Goal: Task Accomplishment & Management: Use online tool/utility

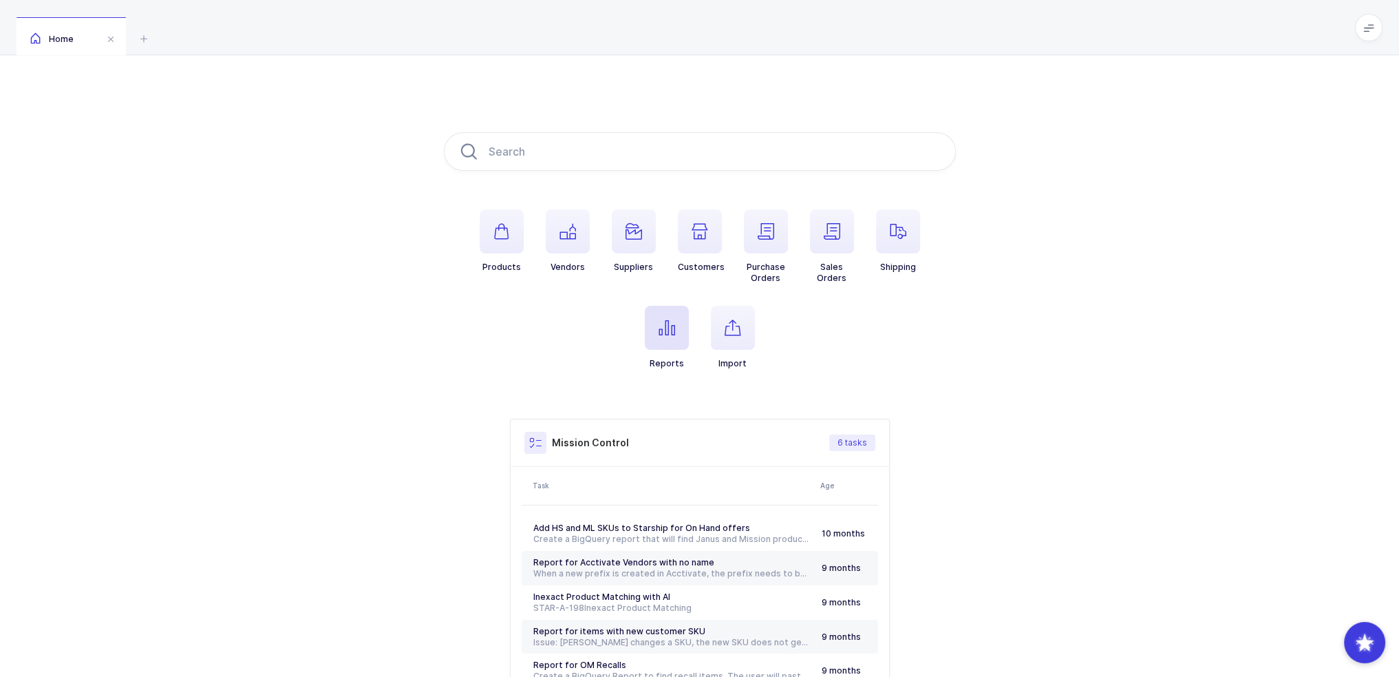
click at [668, 321] on icon "button" at bounding box center [667, 327] width 17 height 17
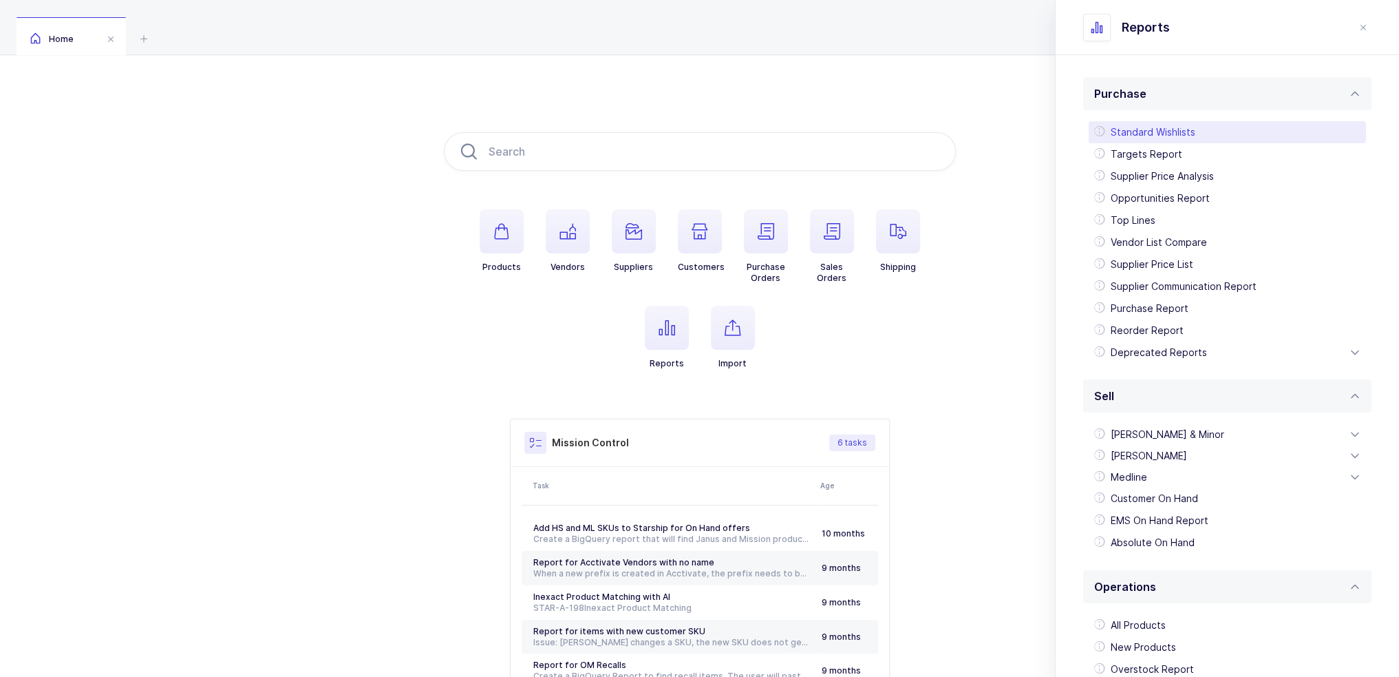
click at [1183, 137] on div "Standard Wishlists" at bounding box center [1227, 132] width 277 height 22
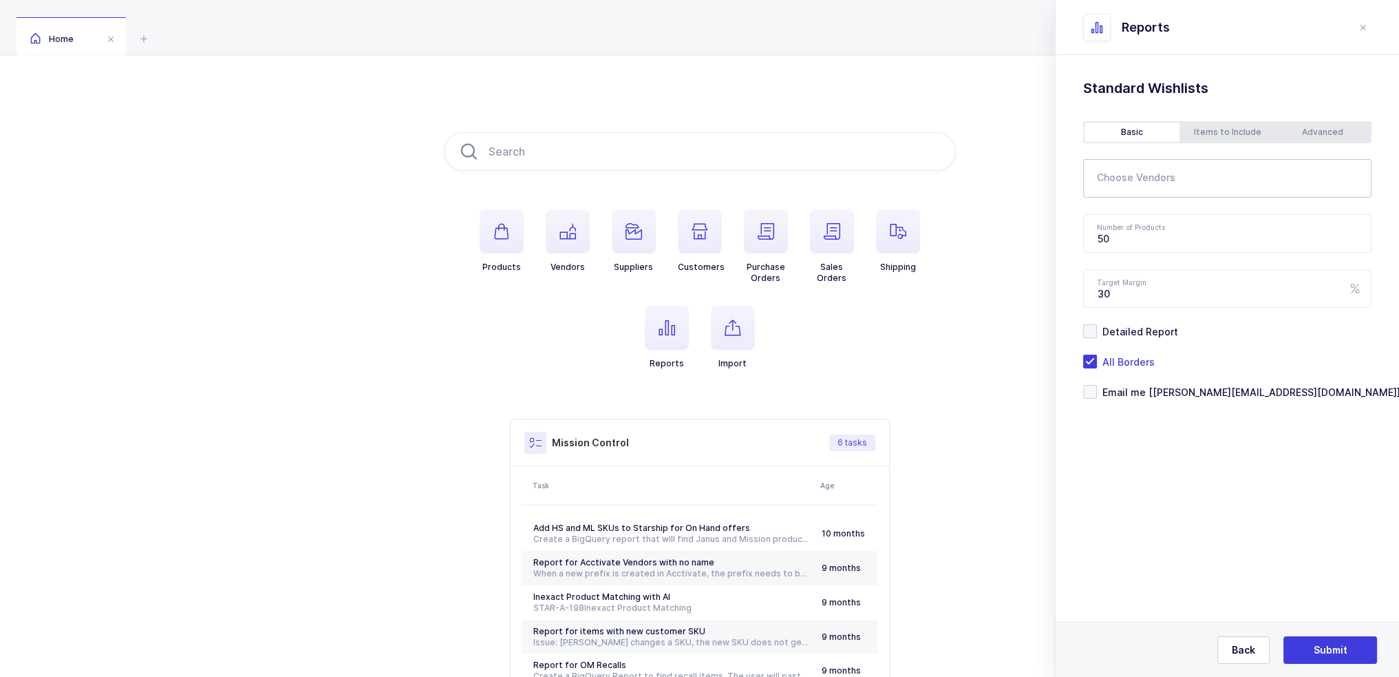
click at [1134, 186] on input "text" at bounding box center [1218, 182] width 243 height 18
type input "acuderm"
click at [1147, 225] on span "Acuderm" at bounding box center [1135, 226] width 43 height 12
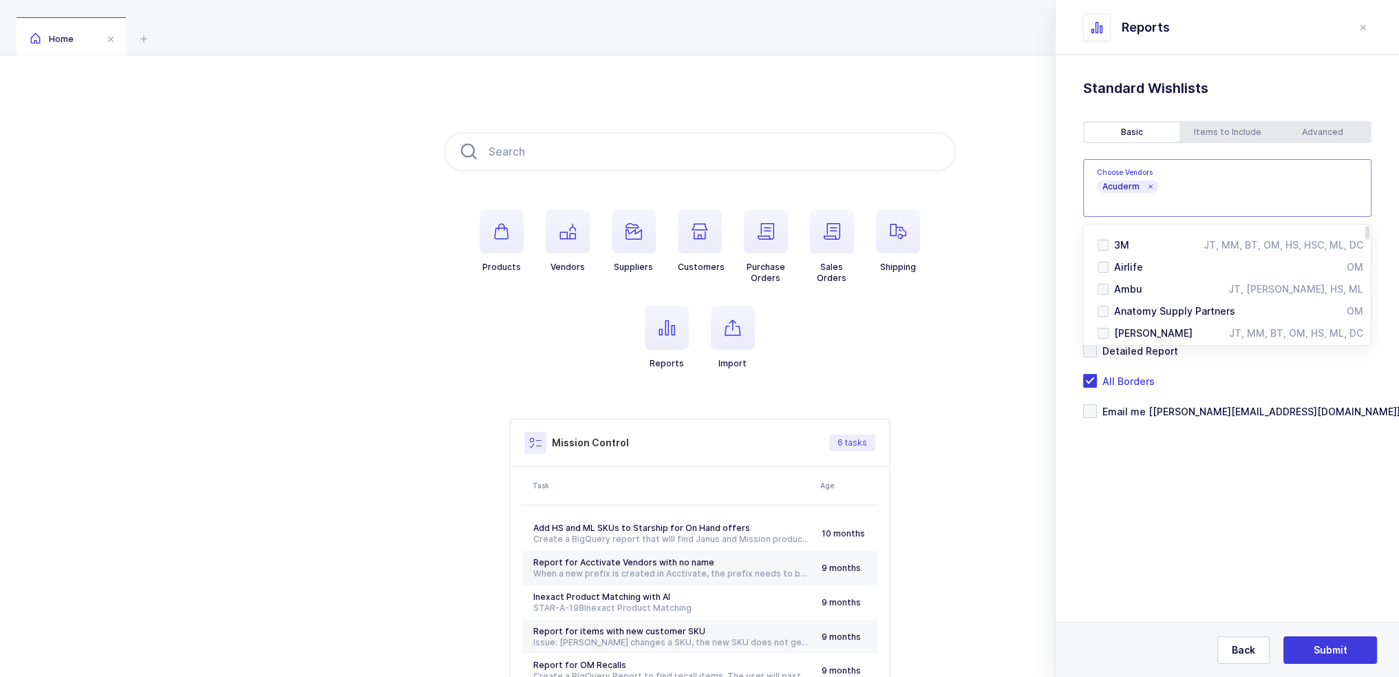
click at [1126, 433] on div "Standard Wishlists Targets Report Supplier Price Analysis Opportunities Report …" at bounding box center [1227, 283] width 343 height 456
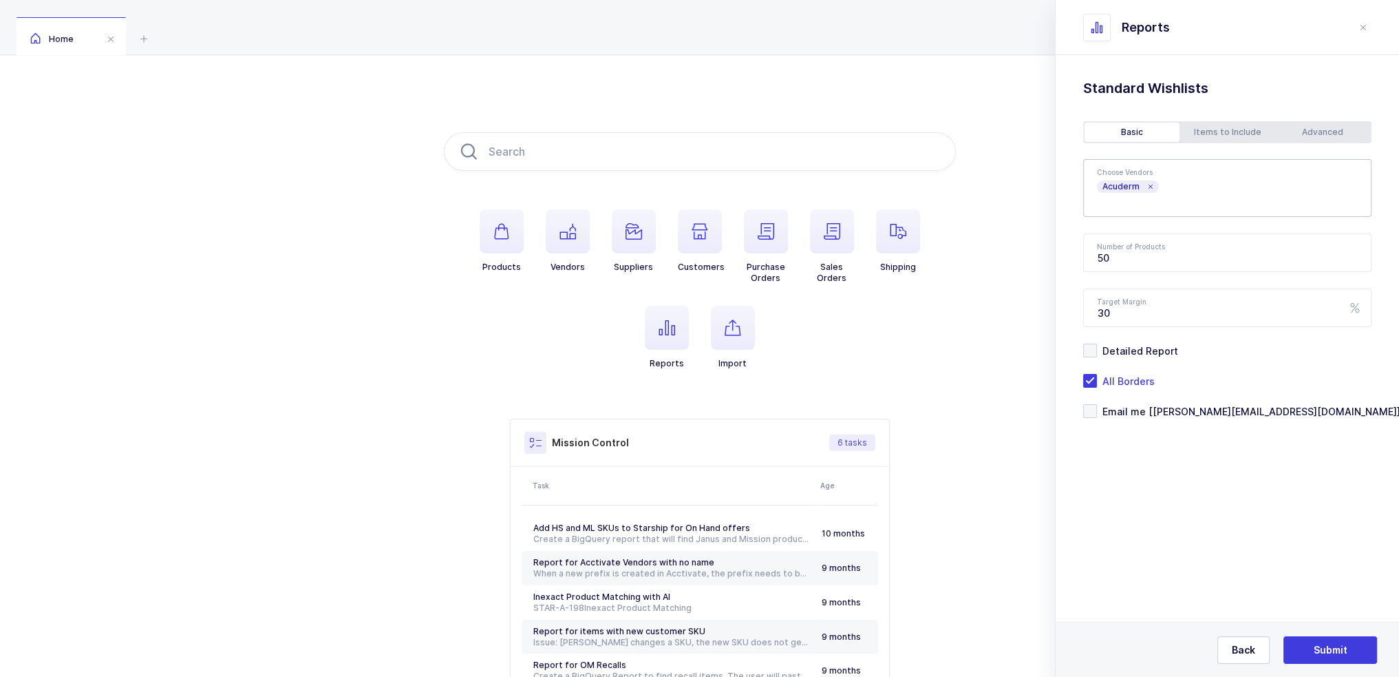
click at [1319, 135] on div "Advanced" at bounding box center [1322, 132] width 95 height 19
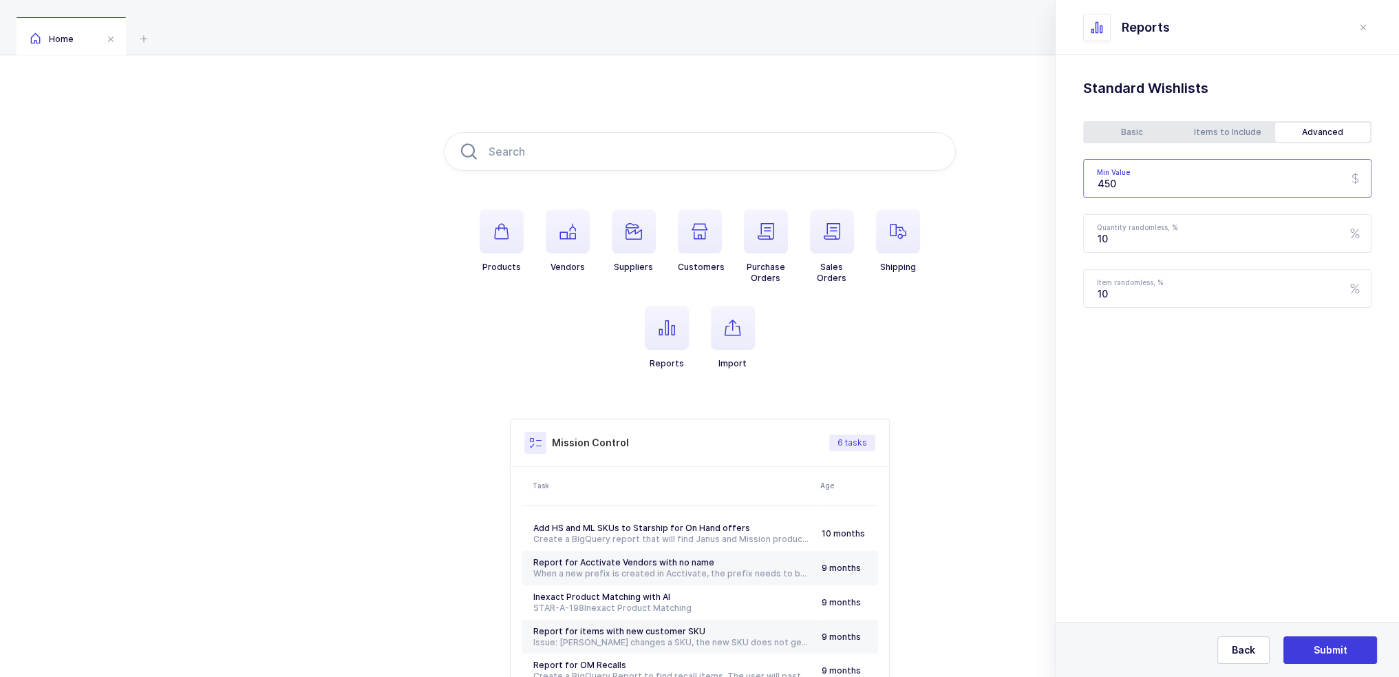
drag, startPoint x: 1173, startPoint y: 178, endPoint x: 1104, endPoint y: 181, distance: 68.9
click at [1104, 179] on input "450" at bounding box center [1227, 178] width 288 height 39
type input "4"
type input "500"
click at [1222, 142] on div "Basic Items to Include Advanced Choose Vendors Acuderm 3M JT, MM, BT, OM, HS, H…" at bounding box center [1227, 214] width 288 height 187
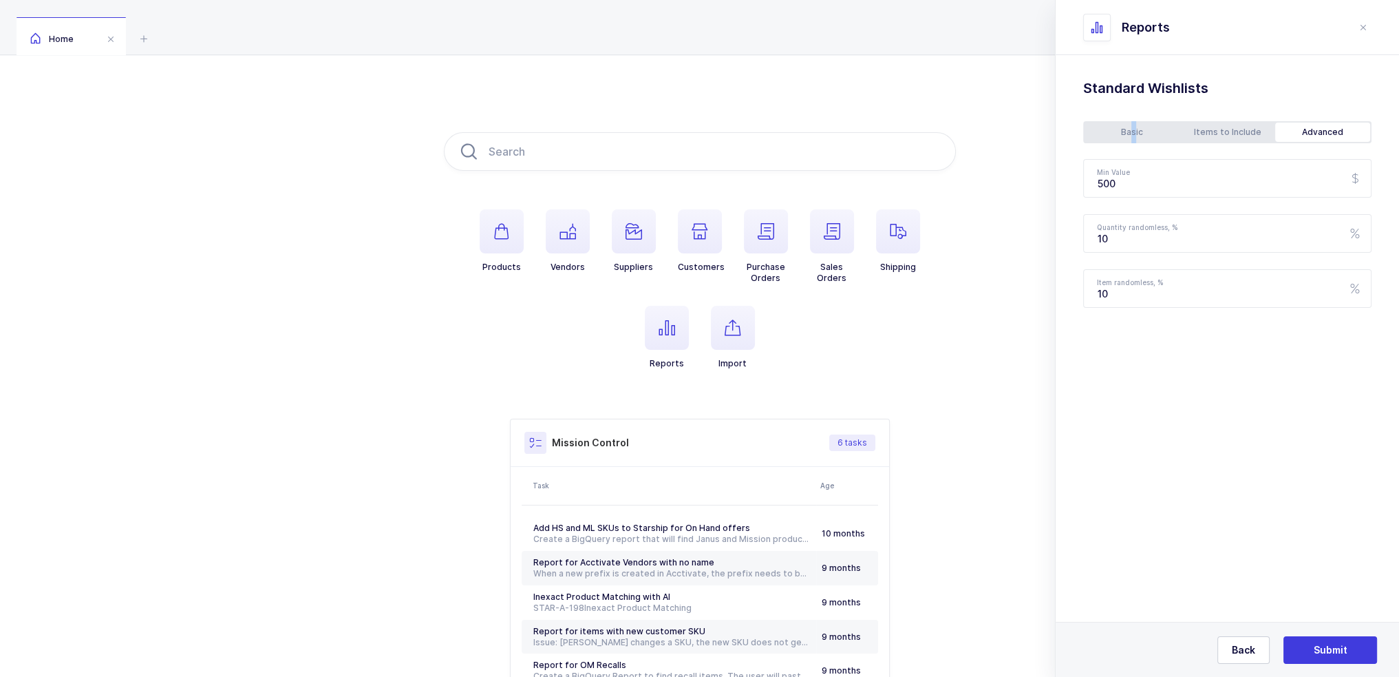
click at [1132, 129] on div "Basic" at bounding box center [1132, 132] width 95 height 19
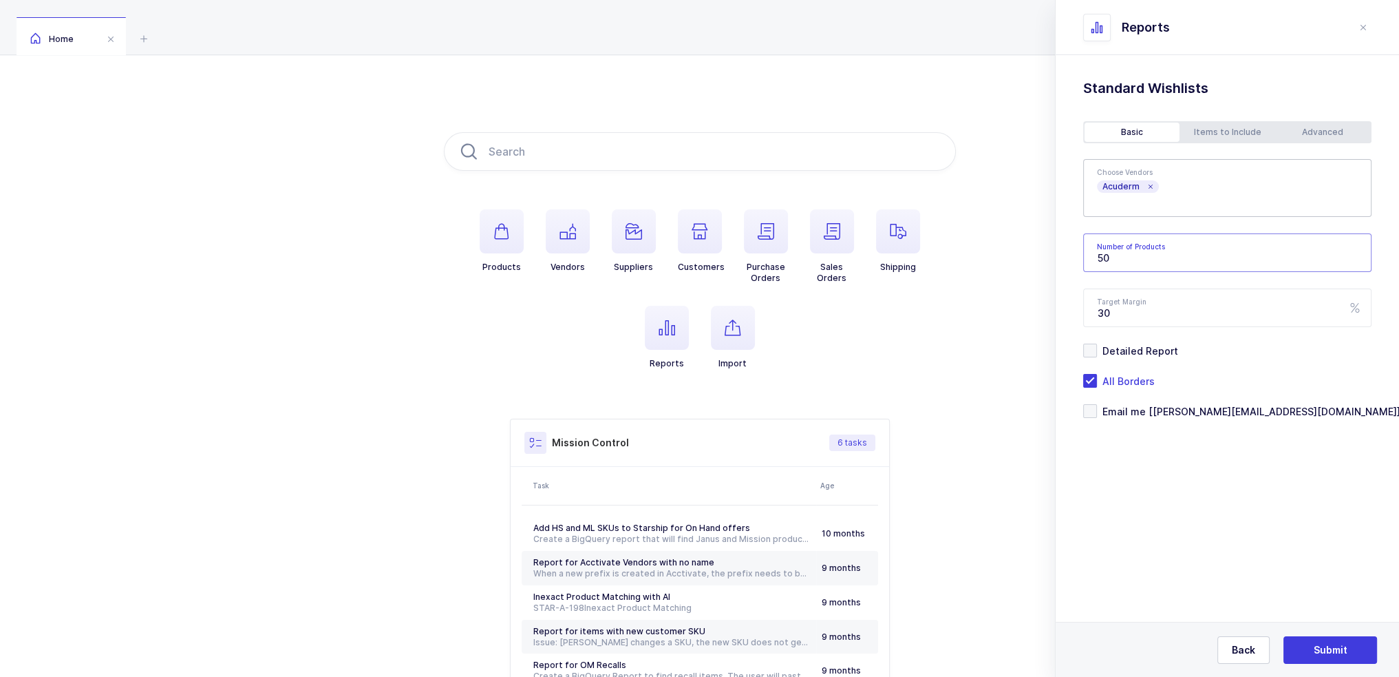
drag, startPoint x: 1144, startPoint y: 253, endPoint x: 1092, endPoint y: 255, distance: 52.3
click at [1092, 255] on input "50" at bounding box center [1227, 252] width 288 height 39
click at [1121, 258] on input "50" at bounding box center [1227, 252] width 288 height 39
type input "500"
click at [1119, 412] on span "Email me [[PERSON_NAME][EMAIL_ADDRESS][DOMAIN_NAME]]" at bounding box center [1249, 411] width 304 height 13
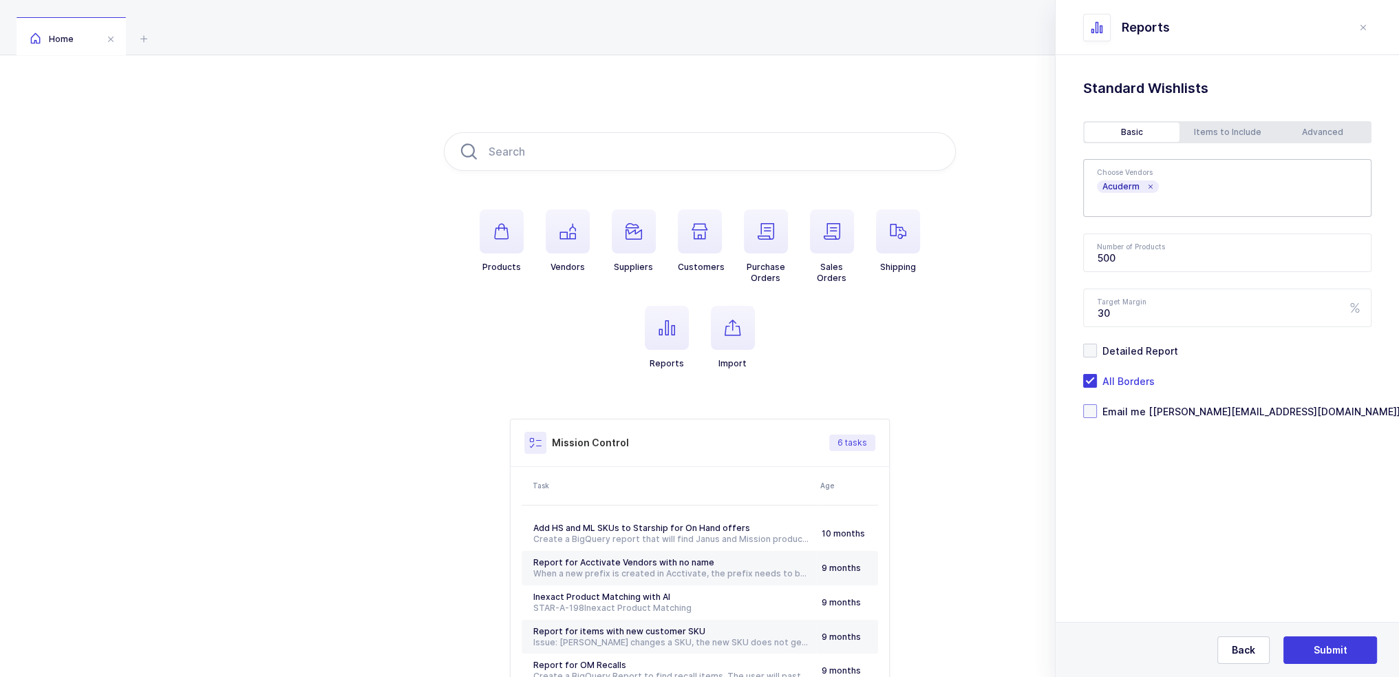
click at [1097, 404] on input "Email me [[PERSON_NAME][EMAIL_ADDRESS][DOMAIN_NAME]]" at bounding box center [1097, 404] width 0 height 0
click at [1335, 652] on span "Submit" at bounding box center [1331, 650] width 34 height 14
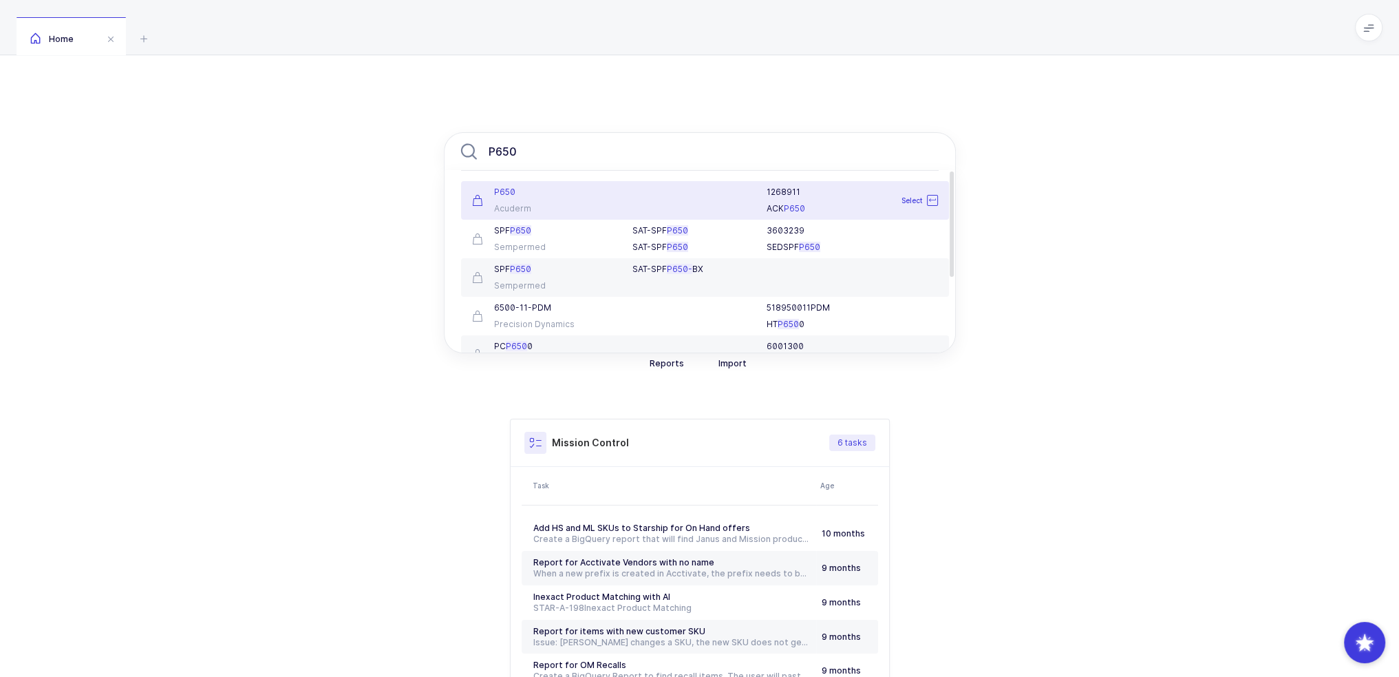
type input "P650"
click at [624, 214] on li "P650 Acuderm 1268911 ACK P650 Select" at bounding box center [705, 200] width 488 height 39
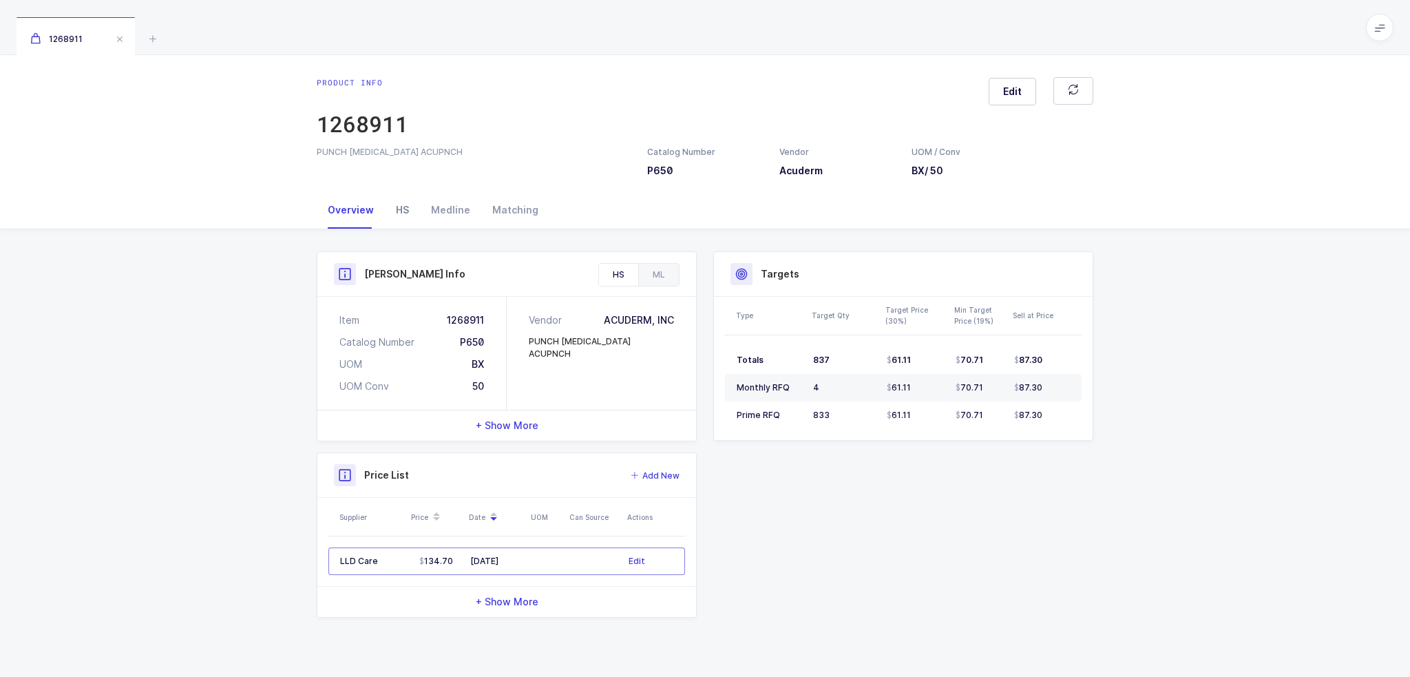
click at [405, 214] on div "HS" at bounding box center [402, 209] width 35 height 37
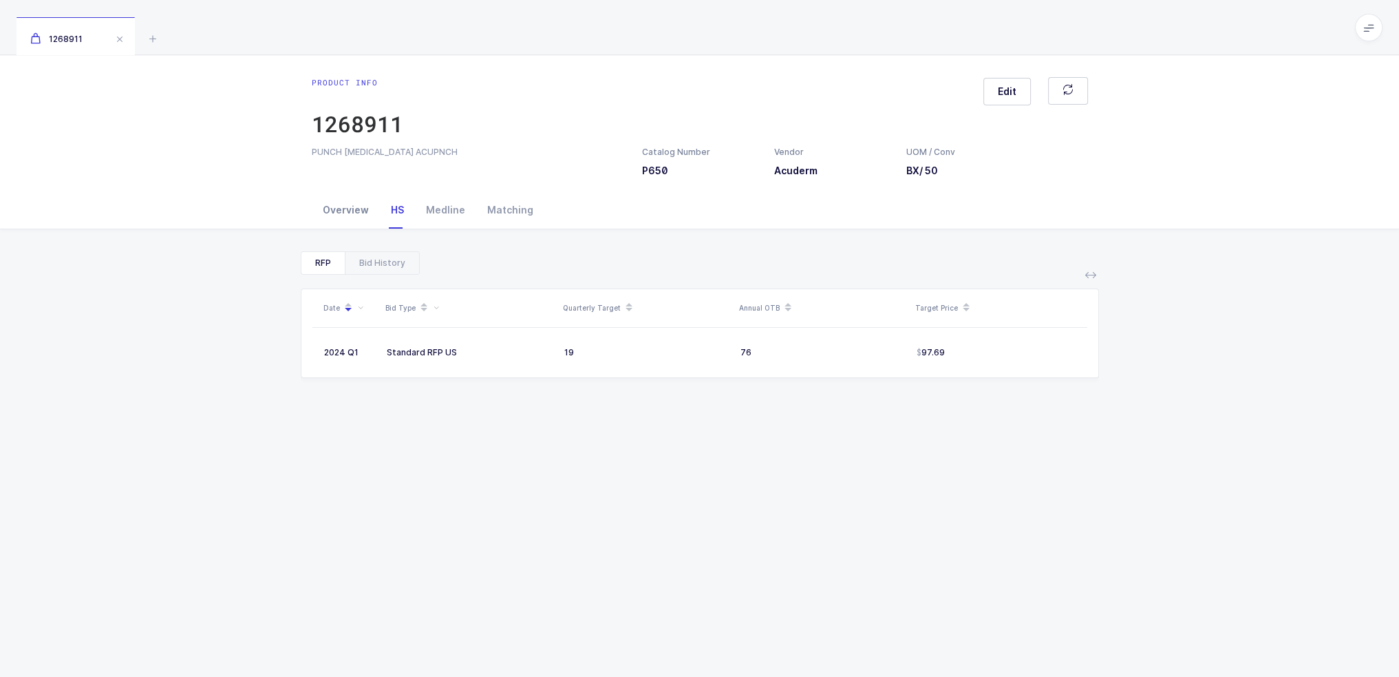
click at [349, 215] on div "Overview" at bounding box center [346, 209] width 68 height 37
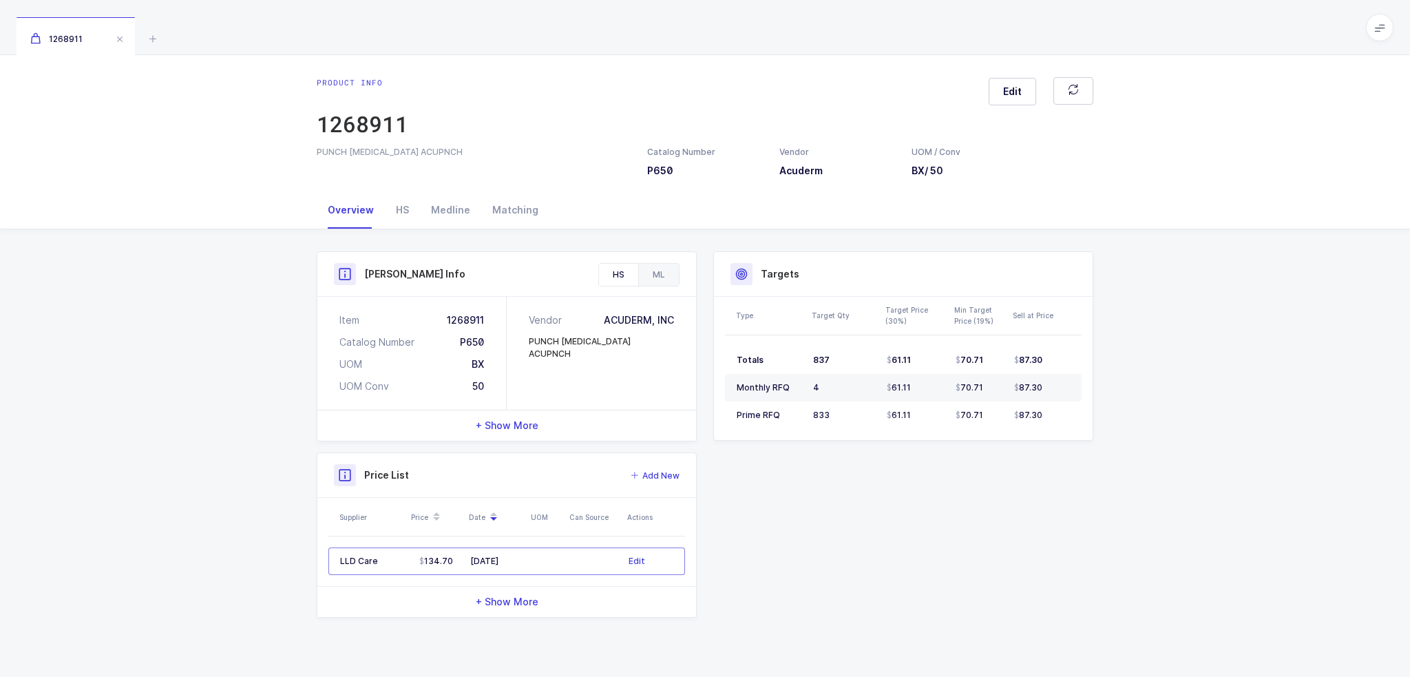
click at [664, 270] on div "ML" at bounding box center [658, 275] width 41 height 22
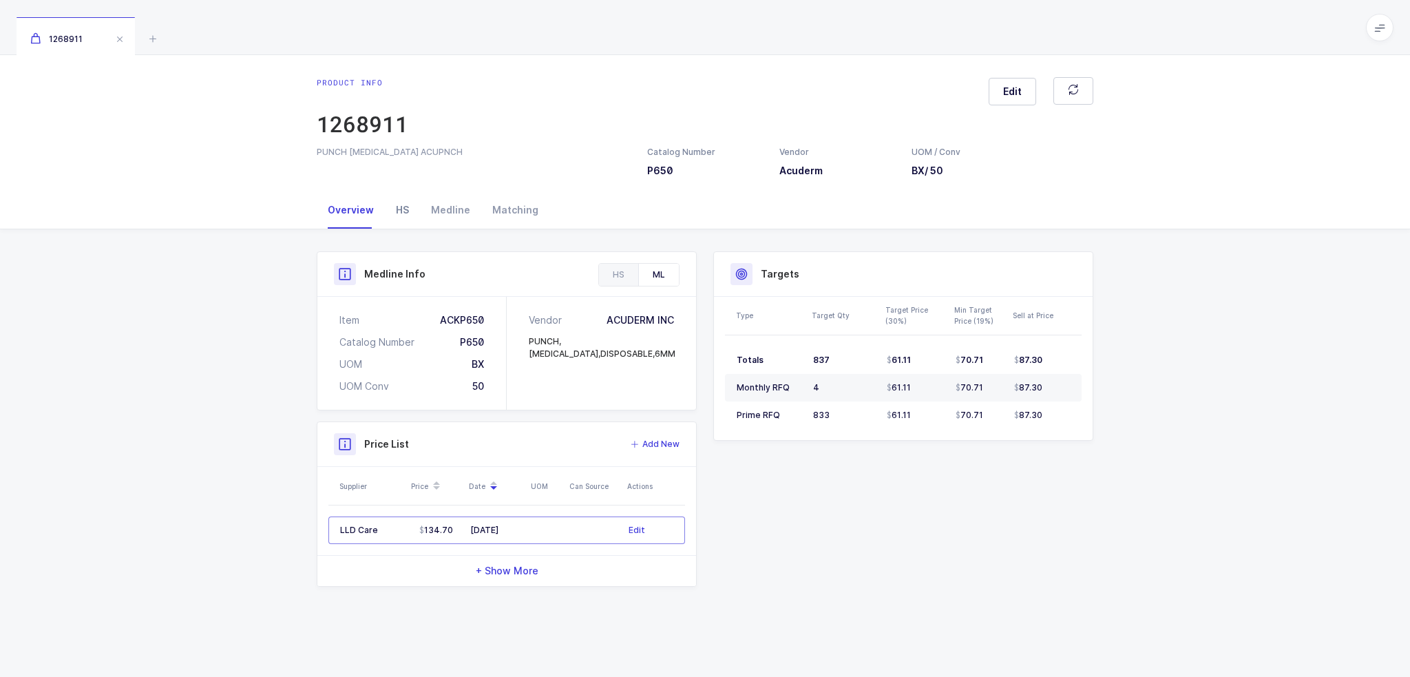
click at [399, 206] on div "HS" at bounding box center [402, 209] width 35 height 37
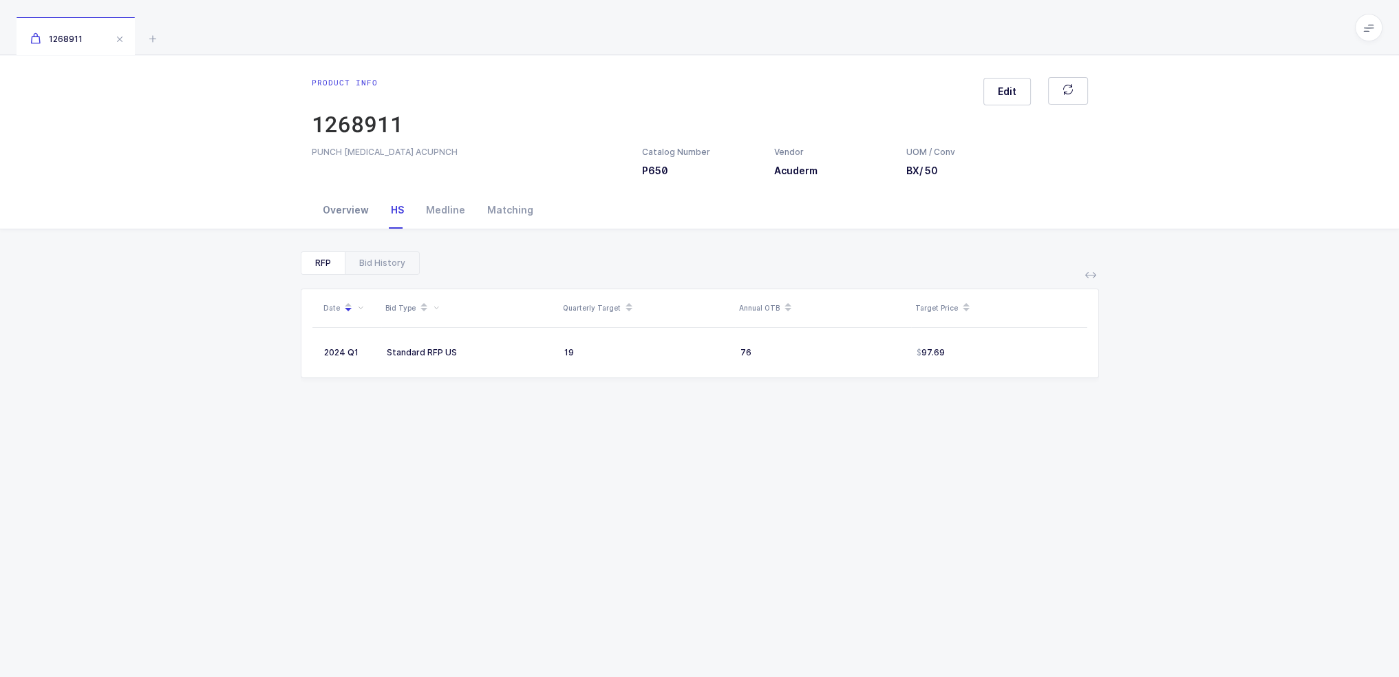
click at [363, 217] on div "Overview" at bounding box center [346, 209] width 68 height 37
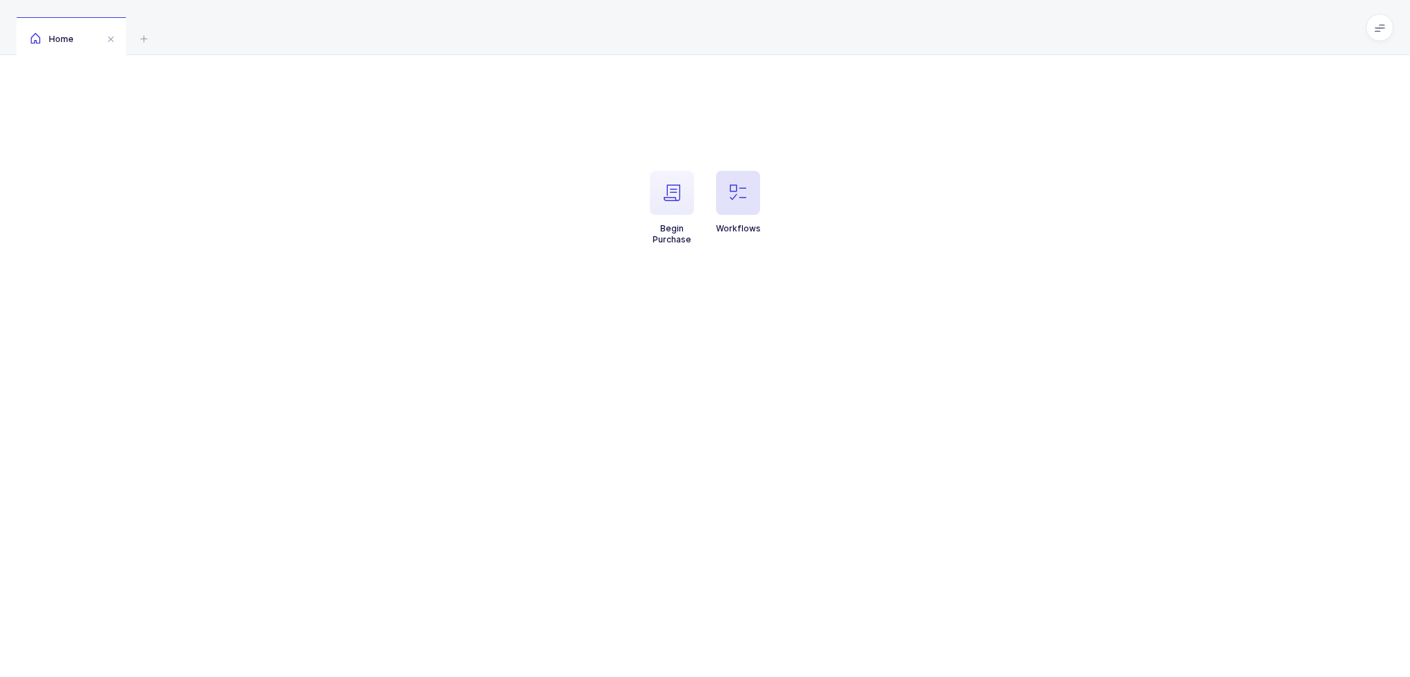
click at [730, 184] on span "button" at bounding box center [738, 193] width 44 height 44
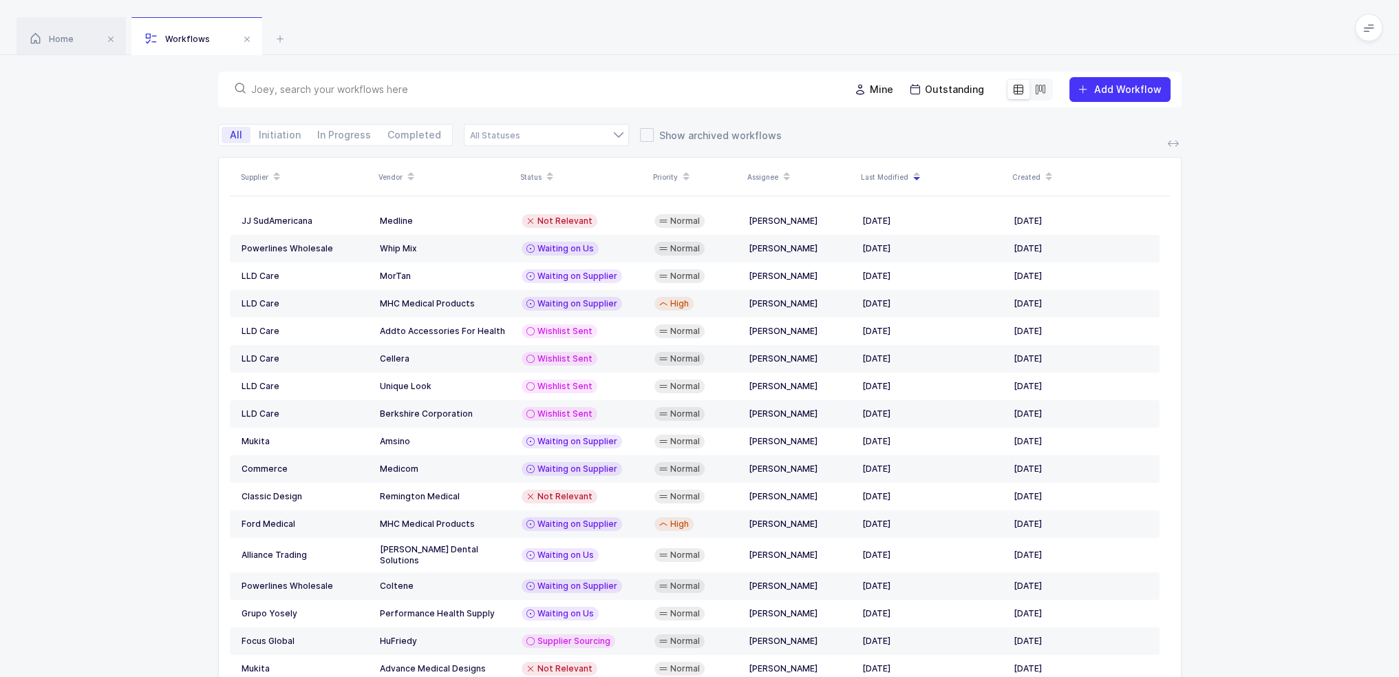
click at [568, 85] on input "text" at bounding box center [542, 90] width 582 height 14
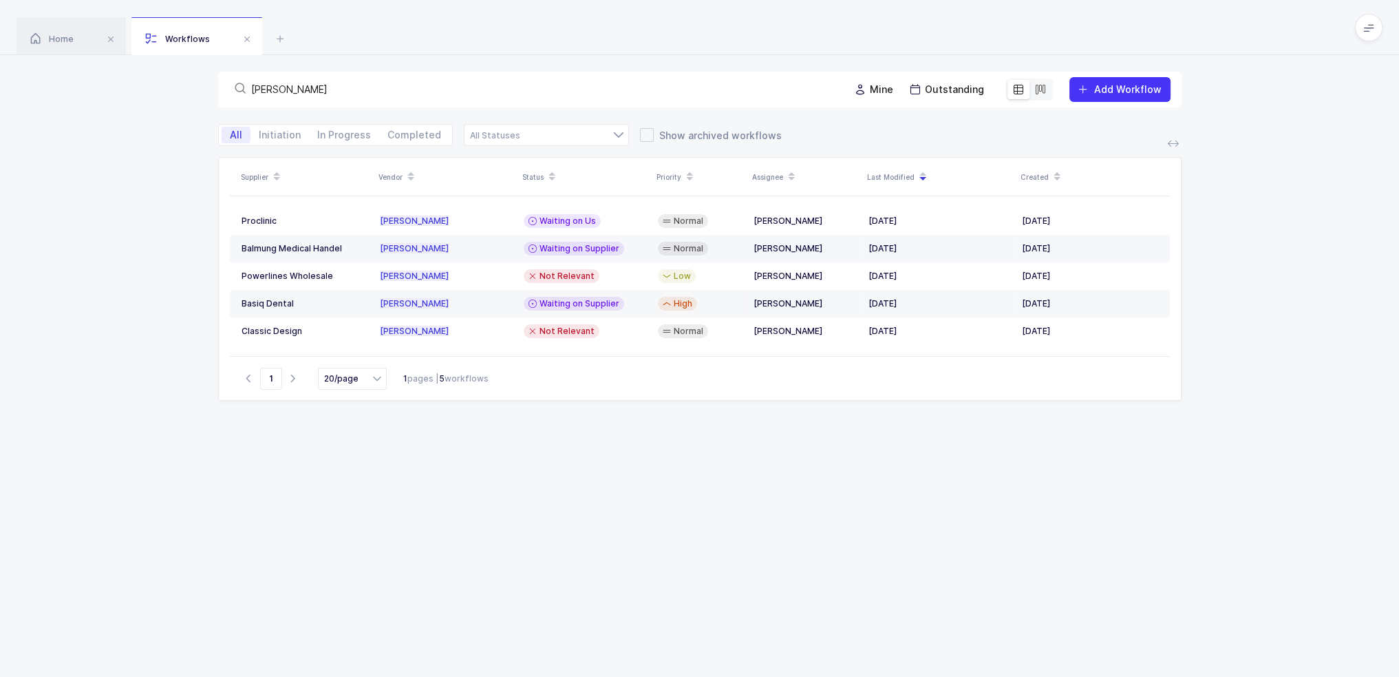
type input "[PERSON_NAME]"
click at [488, 255] on td "[PERSON_NAME]" at bounding box center [446, 249] width 144 height 28
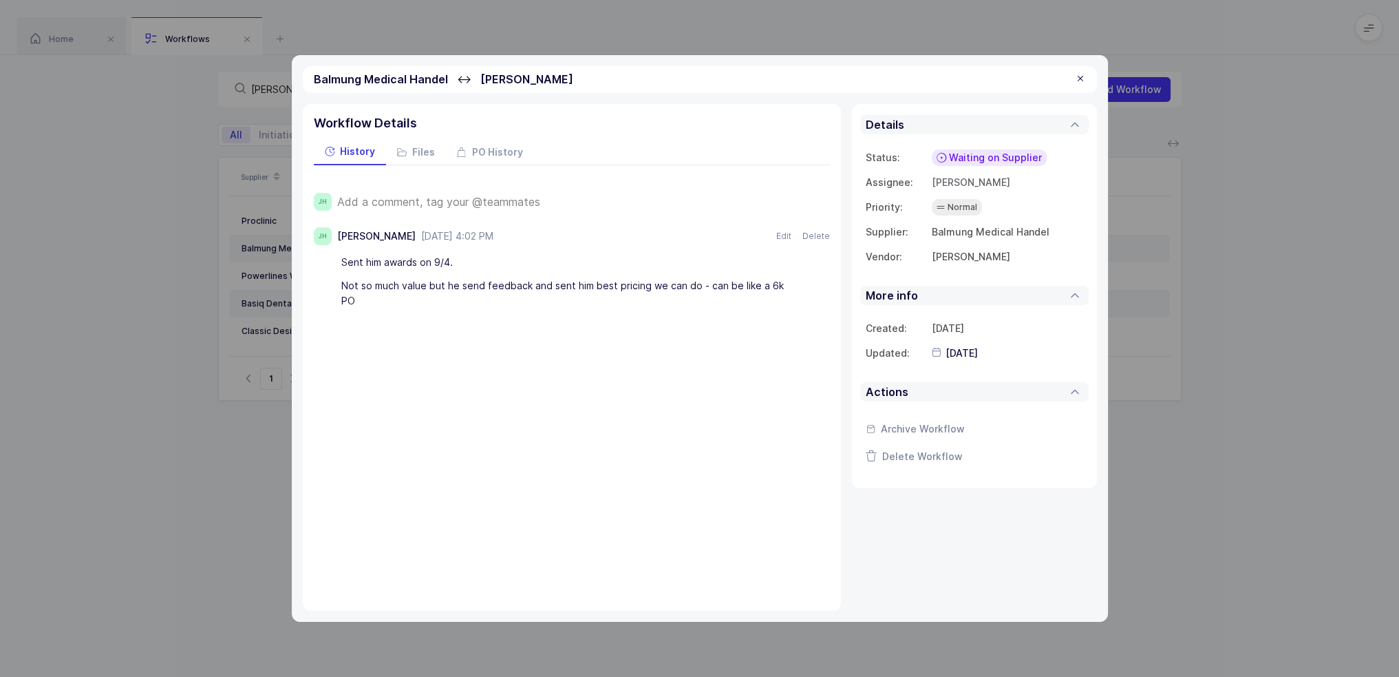
click at [492, 206] on span "Add a comment, tag your @teammates" at bounding box center [438, 201] width 203 height 12
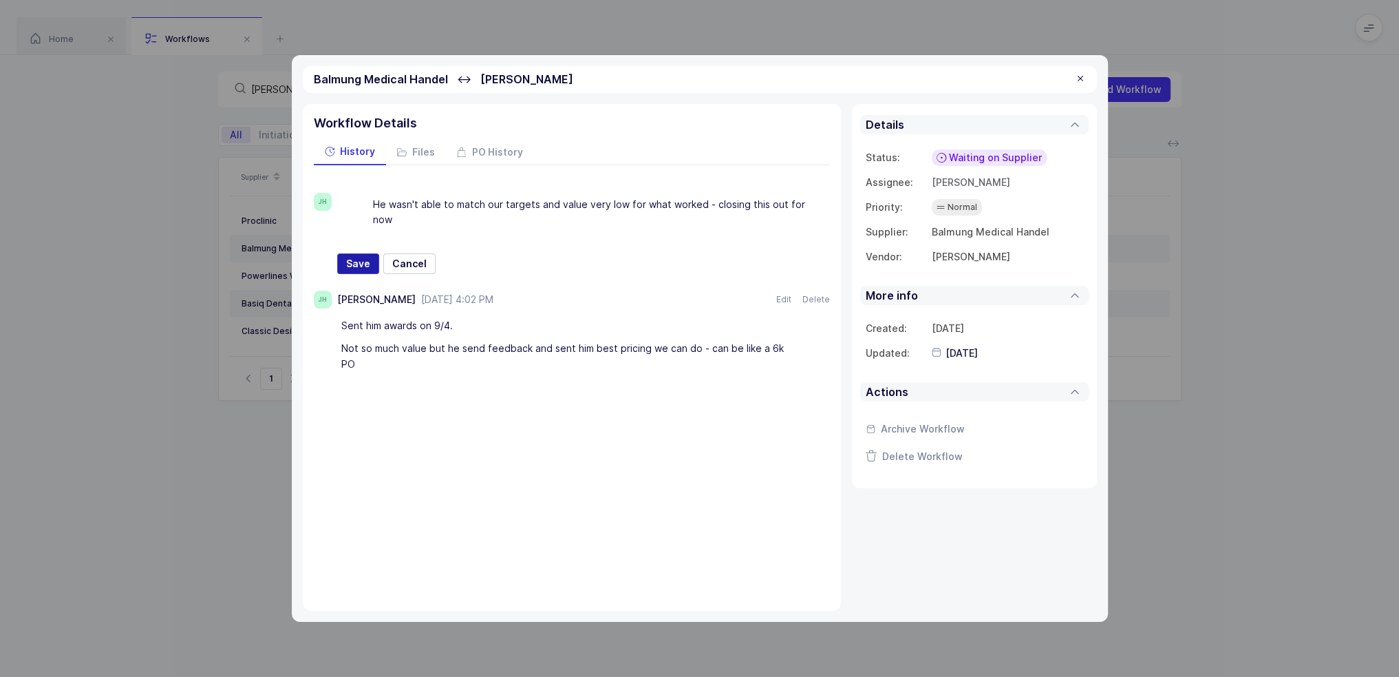
click at [356, 257] on span "Save" at bounding box center [358, 264] width 24 height 14
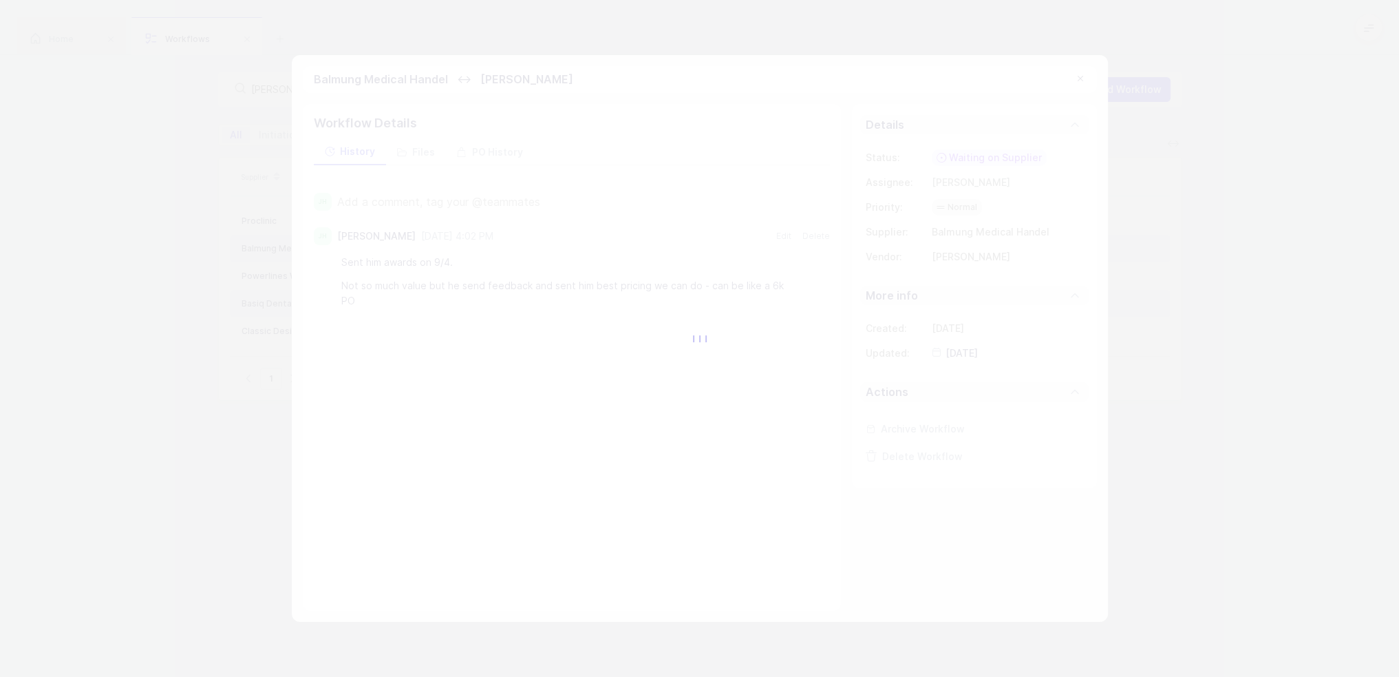
type input "[DATE]"
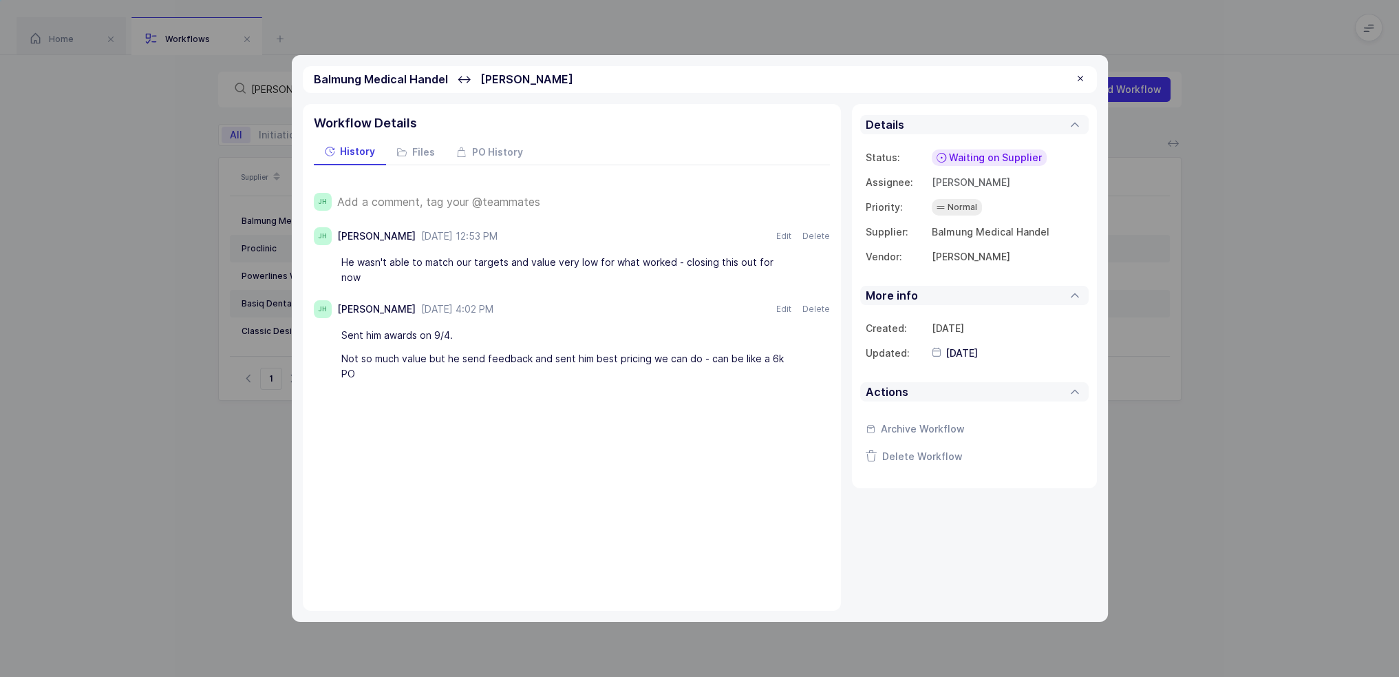
click at [966, 156] on span "Waiting on Supplier" at bounding box center [995, 158] width 93 height 14
click at [955, 310] on span "Not Relevant" at bounding box center [966, 311] width 62 height 14
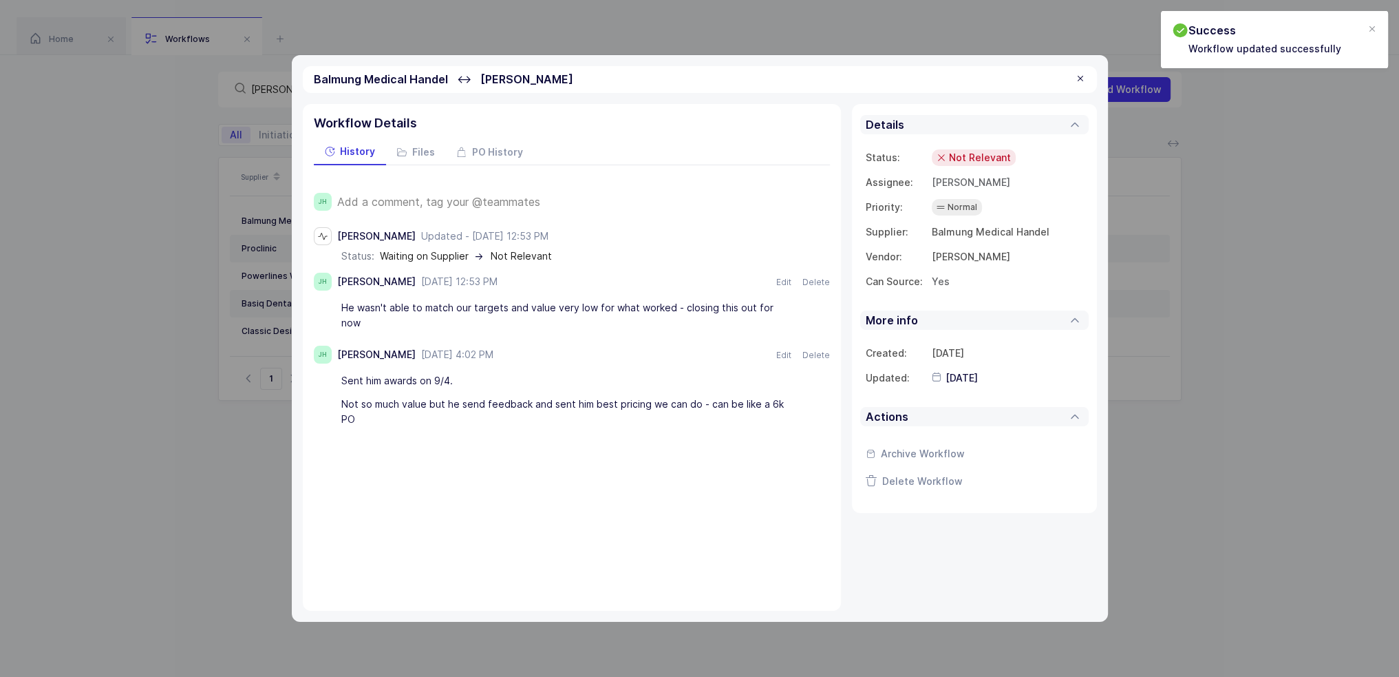
click at [1079, 76] on div at bounding box center [1080, 79] width 11 height 12
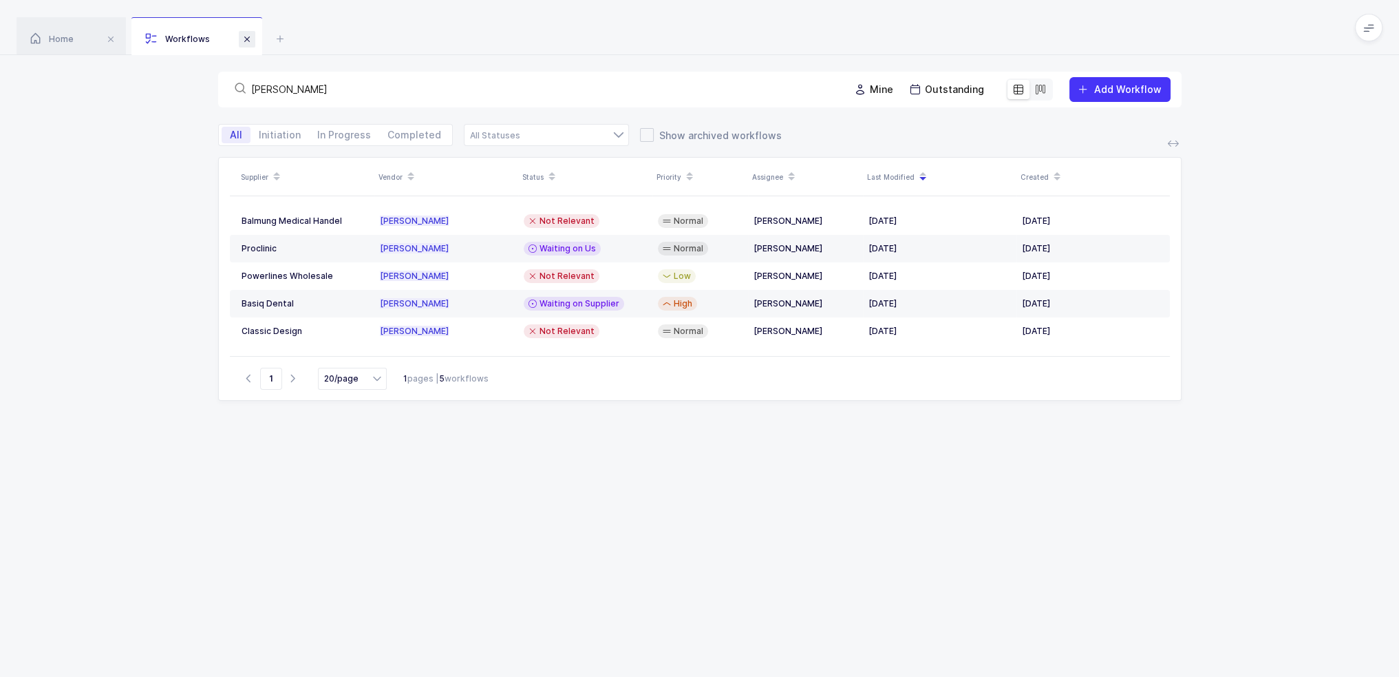
click at [250, 41] on span at bounding box center [247, 39] width 17 height 17
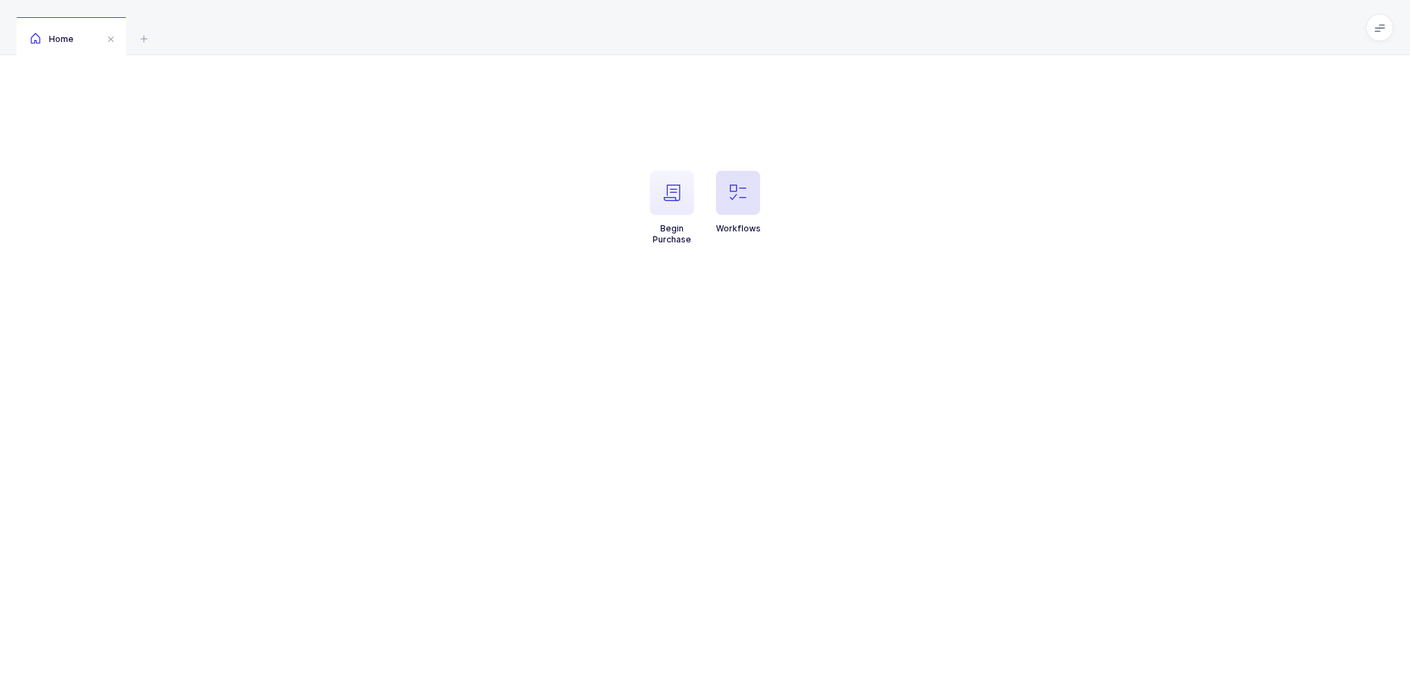
click at [726, 191] on span "button" at bounding box center [738, 193] width 44 height 44
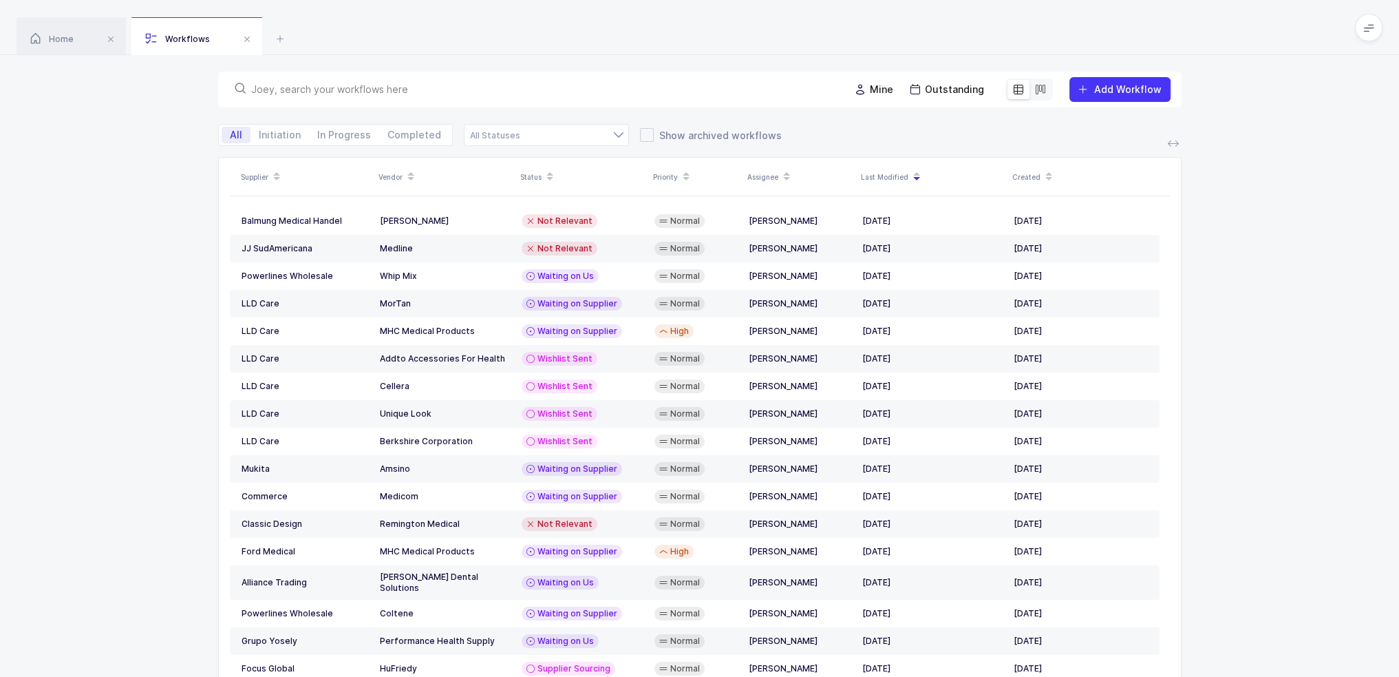
click at [538, 88] on input "text" at bounding box center [542, 90] width 582 height 14
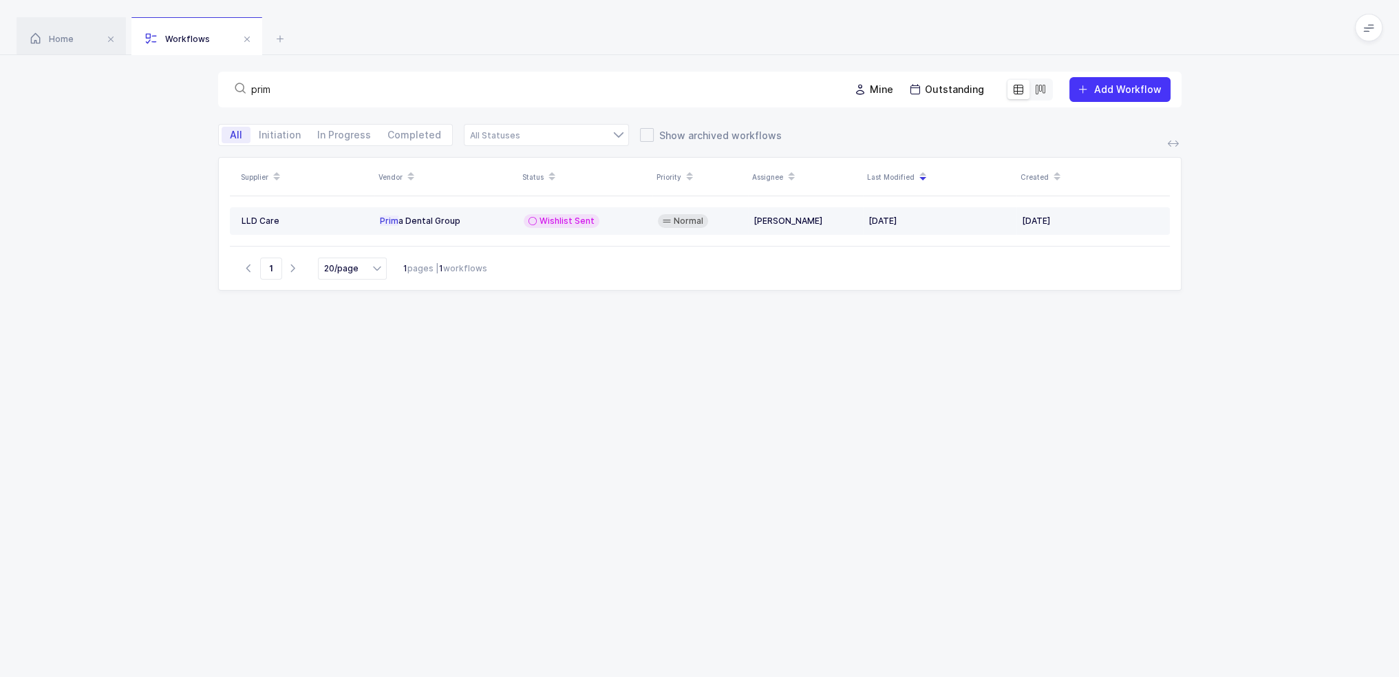
type input "prim"
click at [540, 229] on td "Wishlist Sent" at bounding box center [585, 221] width 134 height 28
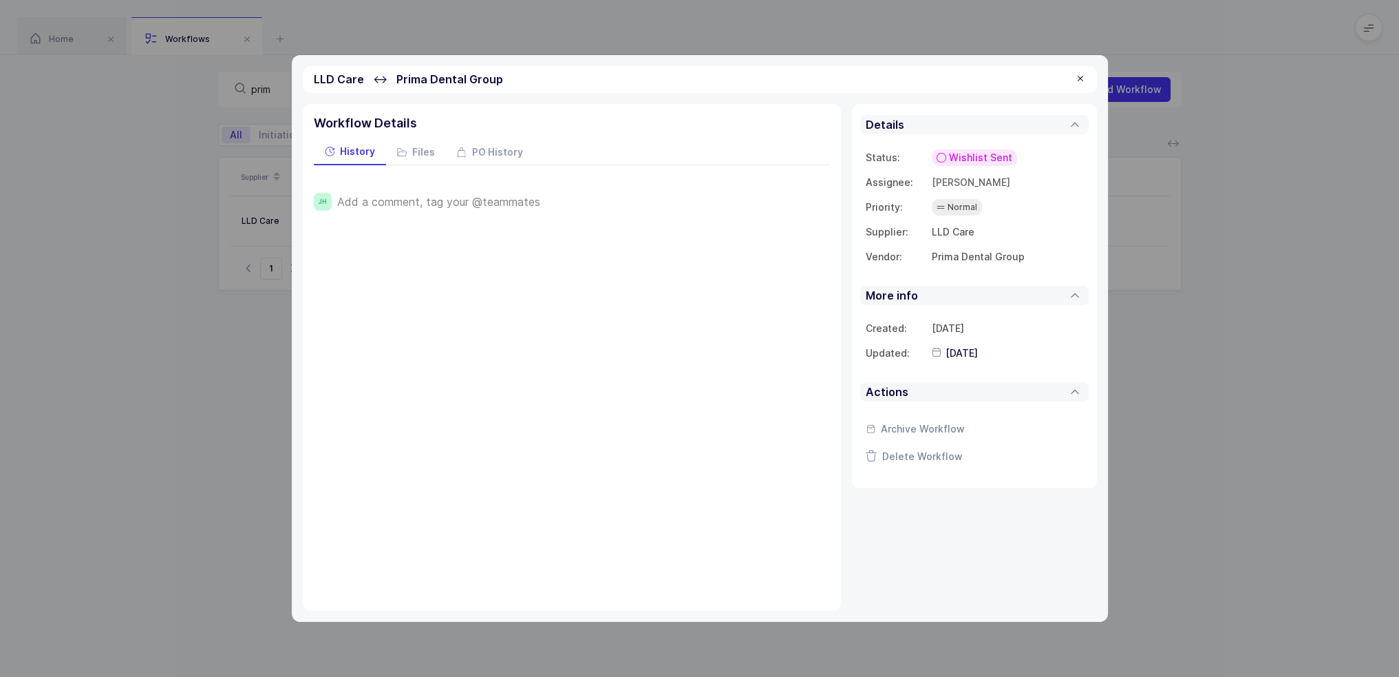
click at [492, 203] on span "Add a comment, tag your @teammates" at bounding box center [438, 201] width 203 height 12
click at [356, 246] on span "Save" at bounding box center [358, 249] width 24 height 14
type input "[DATE]"
click at [966, 159] on span "Wishlist Sent" at bounding box center [980, 158] width 63 height 14
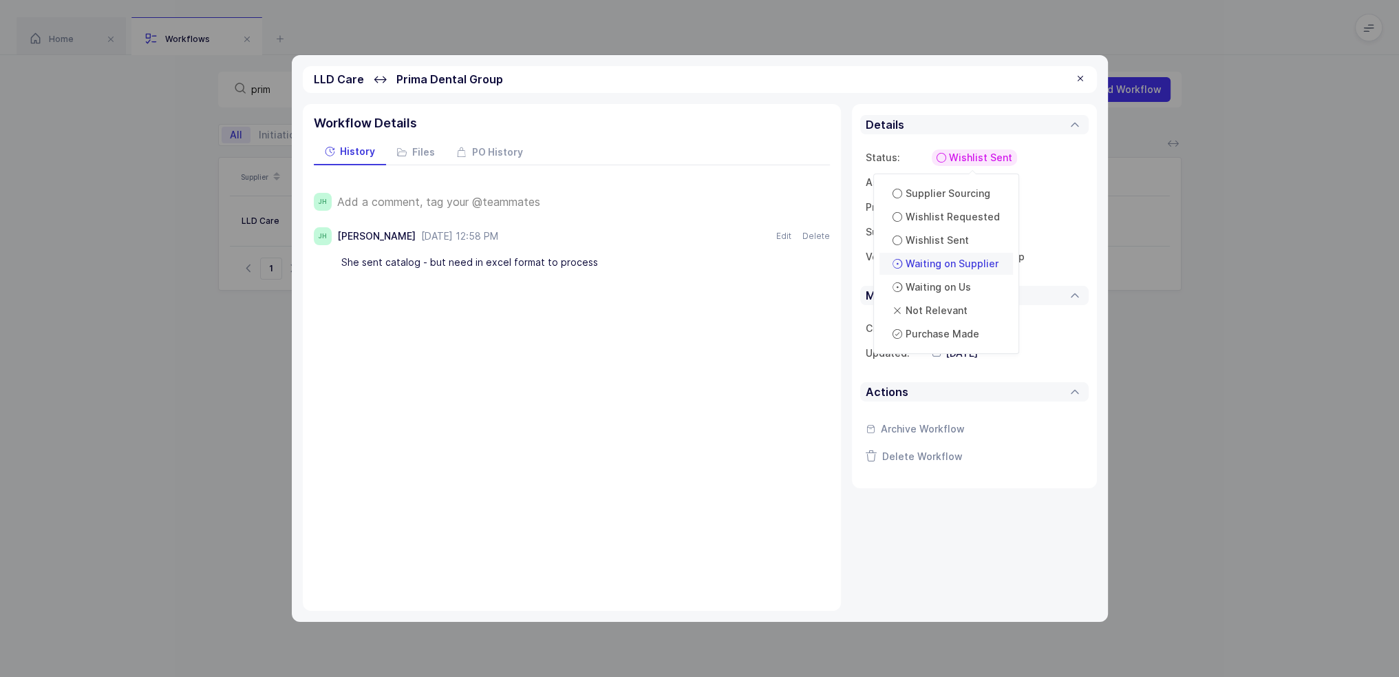
click at [968, 269] on span "Waiting on Supplier" at bounding box center [952, 264] width 93 height 14
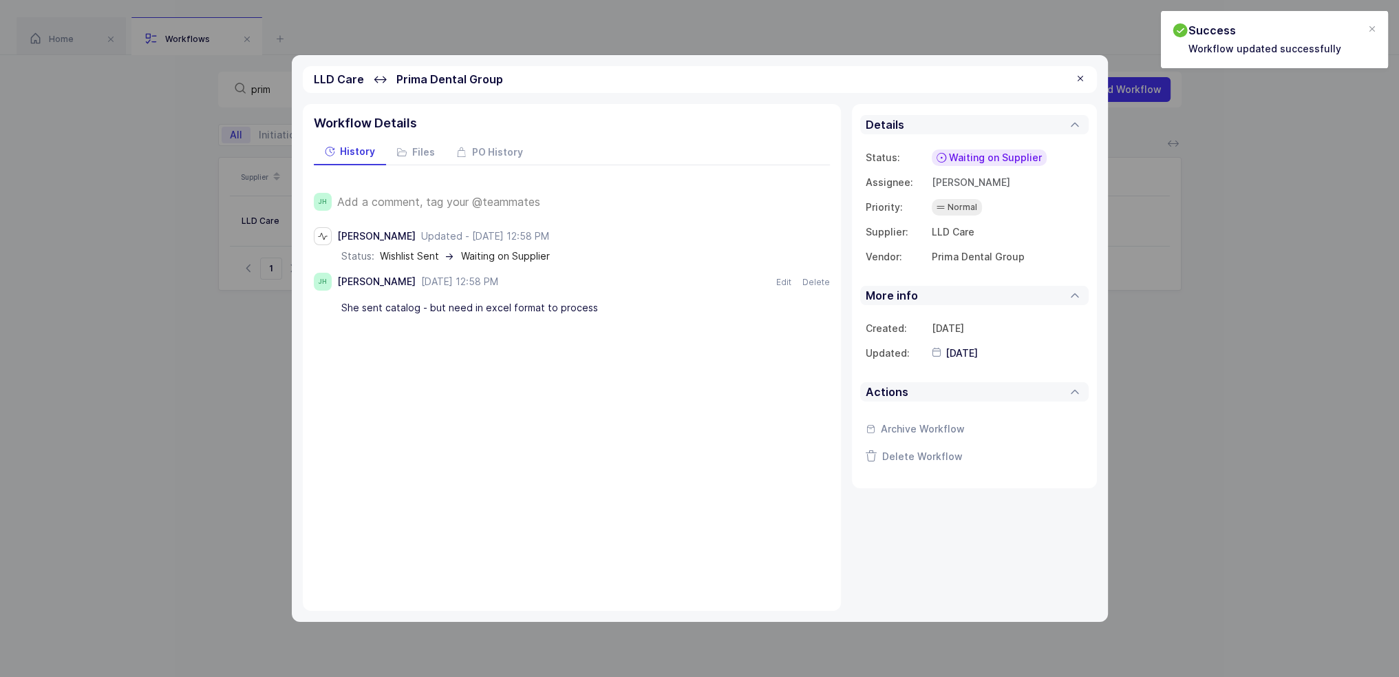
click at [1081, 77] on div at bounding box center [1080, 79] width 11 height 12
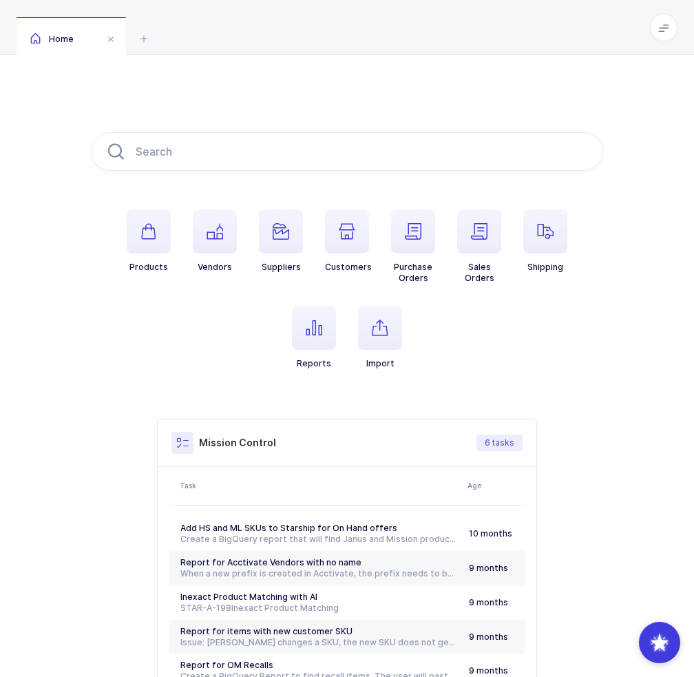
click at [377, 350] on button "Import" at bounding box center [380, 337] width 44 height 63
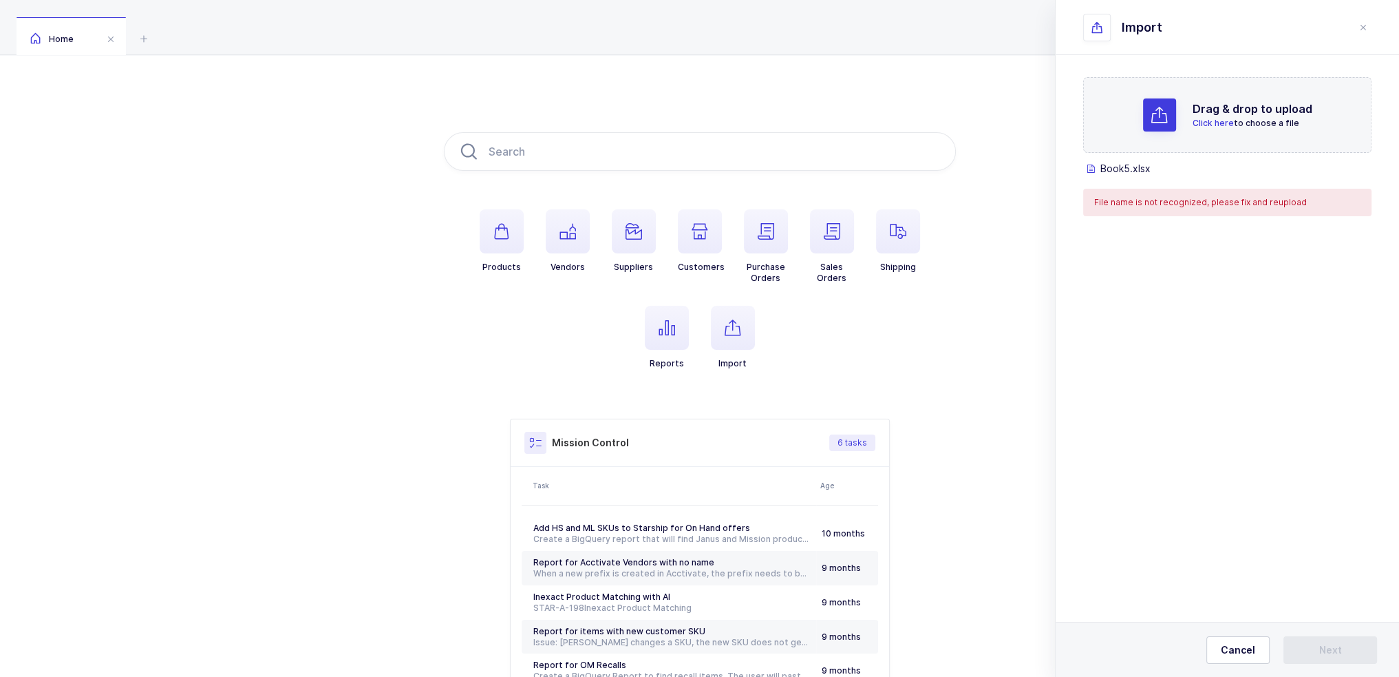
click at [703, 98] on div "Drag & drop to upload Click here to choose a file" at bounding box center [1227, 115] width 288 height 76
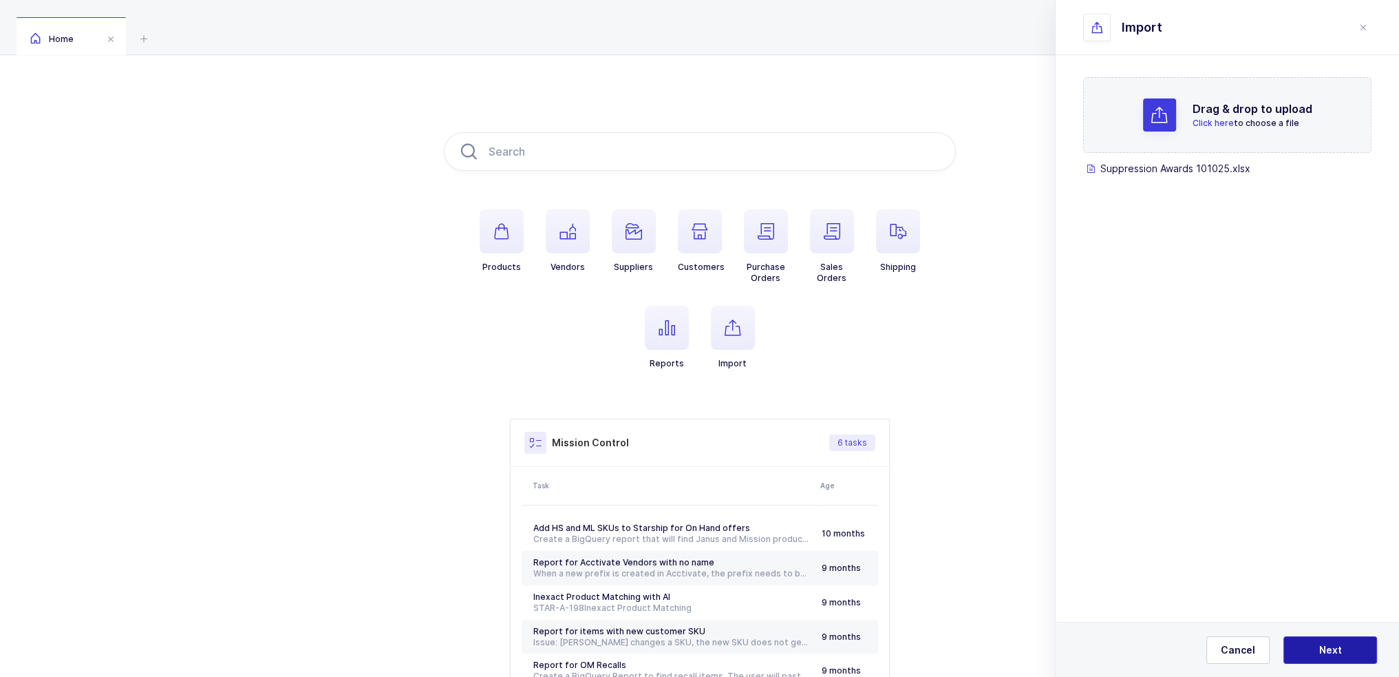
click at [703, 645] on button "Next" at bounding box center [1331, 650] width 94 height 28
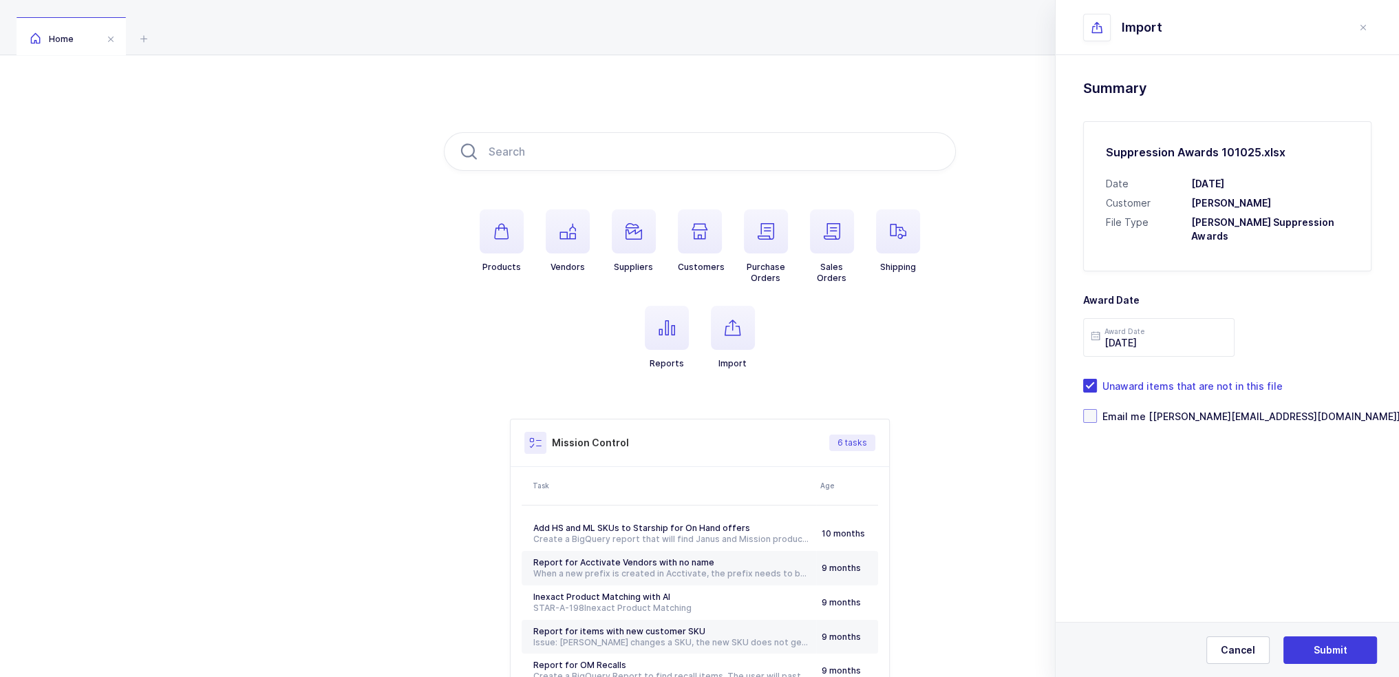
click at [703, 412] on span "Email me [[PERSON_NAME][EMAIL_ADDRESS][DOMAIN_NAME]]" at bounding box center [1249, 416] width 304 height 13
click at [703, 409] on input "Email me [[PERSON_NAME][EMAIL_ADDRESS][DOMAIN_NAME]]" at bounding box center [1097, 409] width 0 height 0
click at [703, 645] on button "Submit" at bounding box center [1331, 650] width 94 height 28
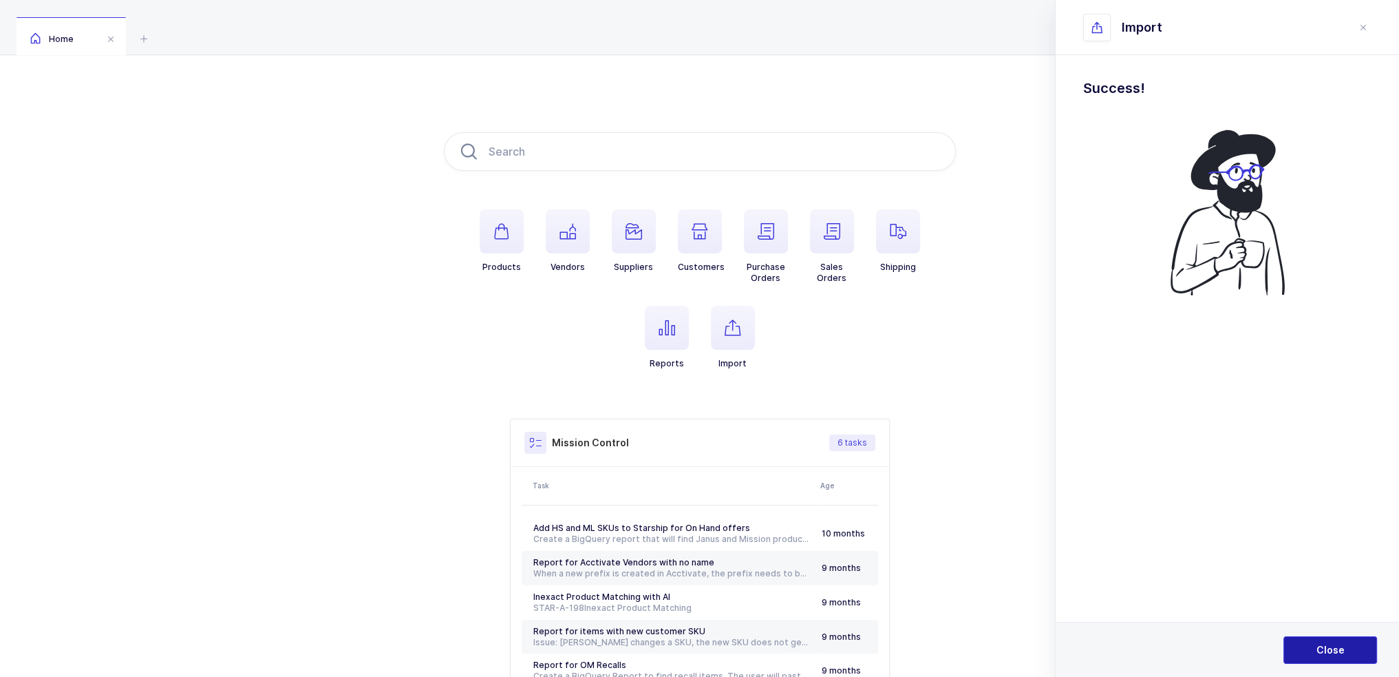
click at [703, 648] on span "Close" at bounding box center [1331, 650] width 28 height 14
